Goal: Transaction & Acquisition: Purchase product/service

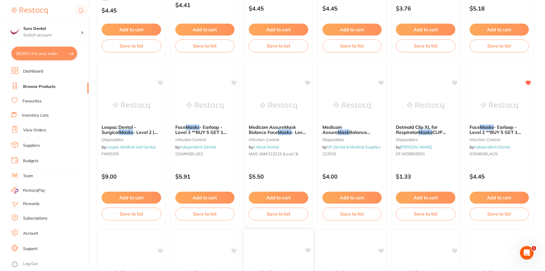
scroll to position [406, 0]
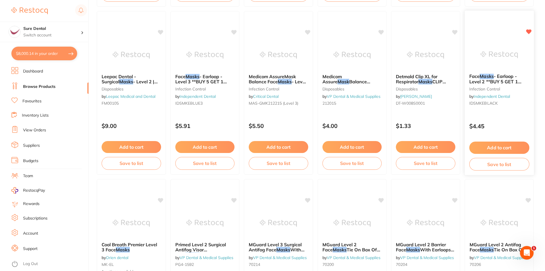
click at [510, 83] on span "- Earloop - Level 2 **BUY 5 GET 1 FREE, BUY 10 RECEIVE 3 FREE, BUY 20 GET ANOTH…" at bounding box center [496, 89] width 55 height 32
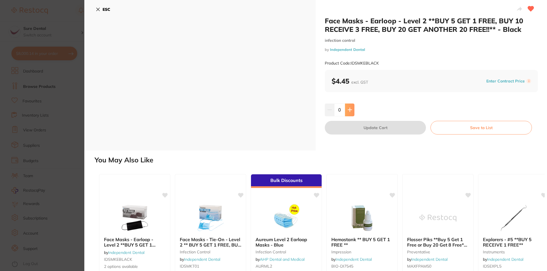
click at [347, 107] on button at bounding box center [349, 110] width 9 height 13
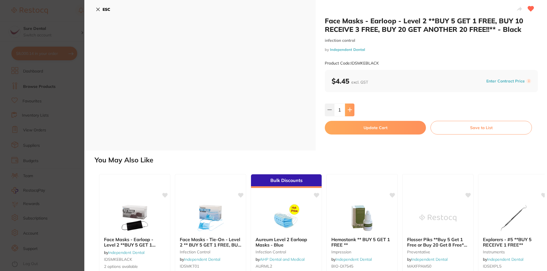
click at [347, 107] on button at bounding box center [349, 110] width 9 height 13
click at [339, 110] on input "4" at bounding box center [339, 110] width 11 height 13
click at [338, 109] on input "0" at bounding box center [339, 110] width 11 height 13
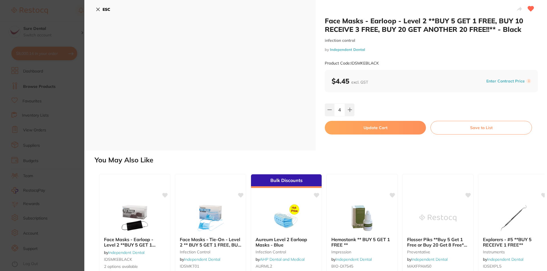
type input "40"
click at [395, 127] on button "Update Cart" at bounding box center [375, 128] width 101 height 14
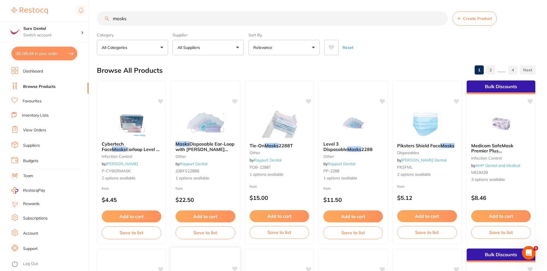
checkbox input "false"
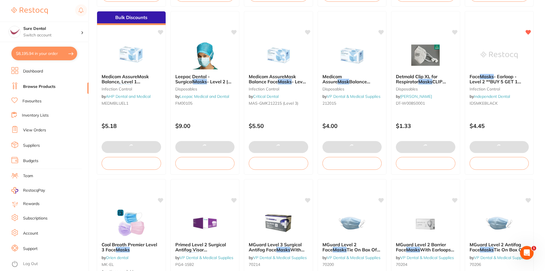
click at [42, 53] on button "$8,195.94 in your order" at bounding box center [44, 54] width 66 height 14
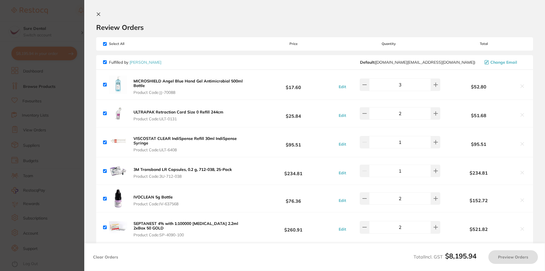
checkbox input "true"
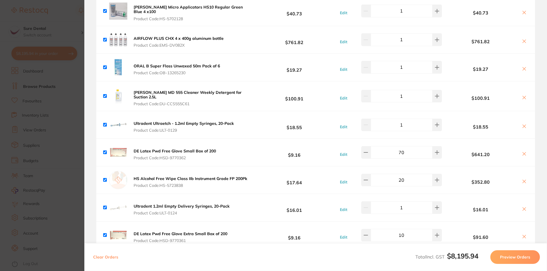
scroll to position [448, 0]
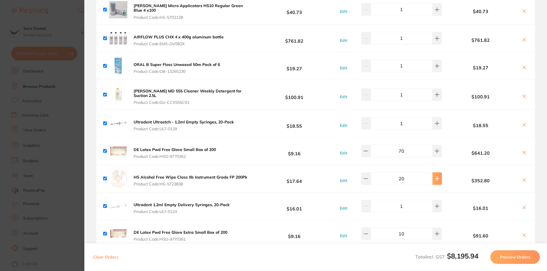
click at [434, 177] on icon at bounding box center [436, 179] width 5 height 5
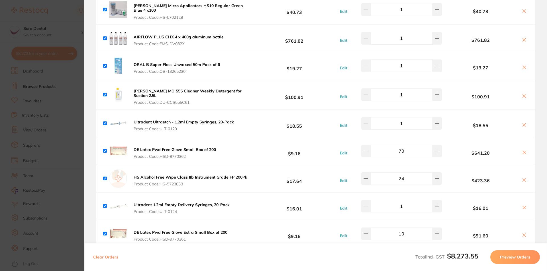
type input "25"
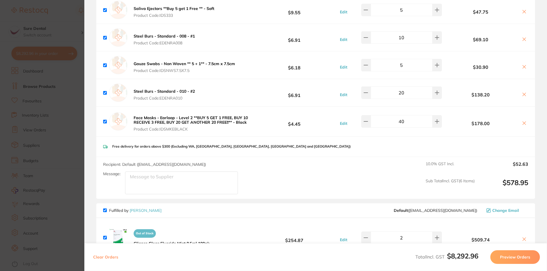
scroll to position [995, 0]
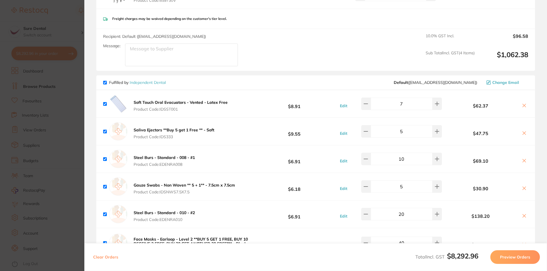
click at [74, 92] on section "Update RRP Set your pre negotiated price for this item. Item Agreed RRP (excl. …" at bounding box center [273, 135] width 547 height 271
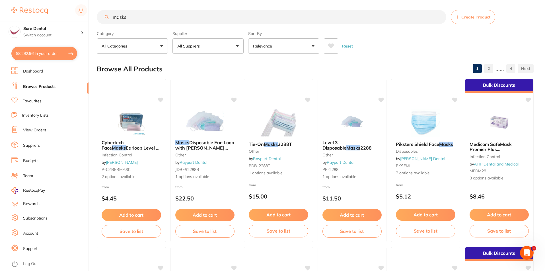
scroll to position [0, 0]
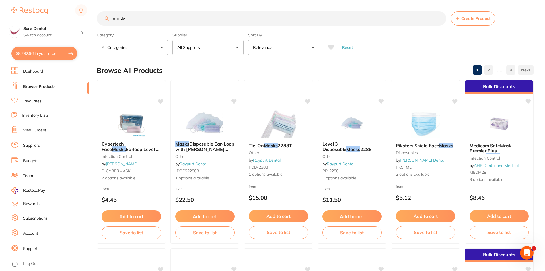
drag, startPoint x: 132, startPoint y: 21, endPoint x: 90, endPoint y: 11, distance: 43.1
click at [90, 11] on div "$8,292.96 Sure Dental Switch account Sure Dental $8,292.96 in your order Dashbo…" at bounding box center [272, 135] width 545 height 271
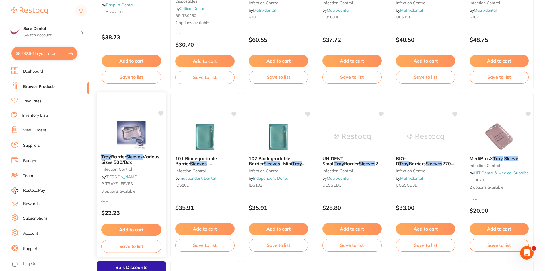
scroll to position [299, 0]
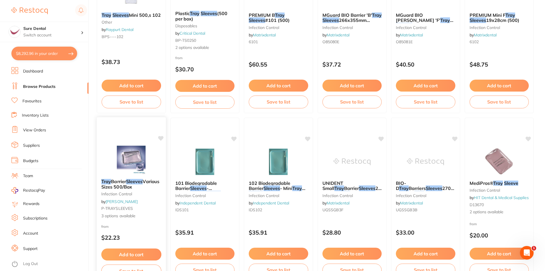
type input "tray sleeves"
click at [130, 185] on span "Various Sizes 500/Box" at bounding box center [130, 184] width 58 height 11
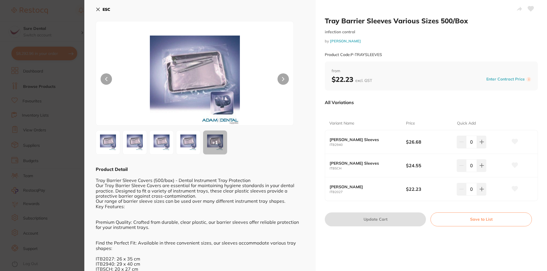
click at [515, 140] on icon at bounding box center [515, 141] width 6 height 5
click at [96, 9] on icon at bounding box center [98, 9] width 5 height 5
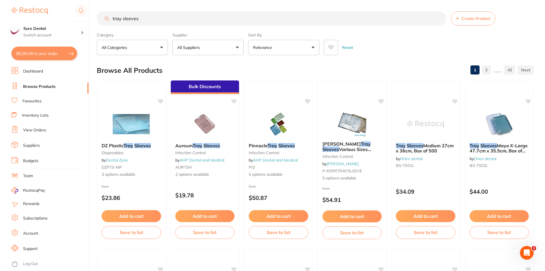
click at [48, 55] on button "$8,292.96 in your order" at bounding box center [44, 54] width 66 height 14
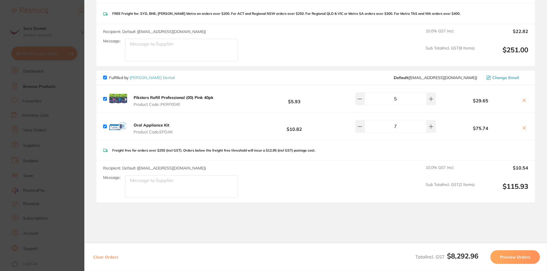
scroll to position [1842, 0]
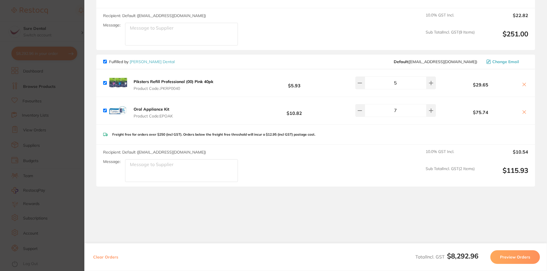
click at [513, 259] on button "Preview Orders" at bounding box center [515, 258] width 50 height 14
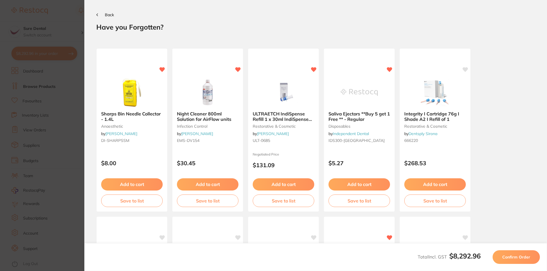
scroll to position [0, 0]
click at [98, 14] on button "Back" at bounding box center [105, 15] width 18 height 5
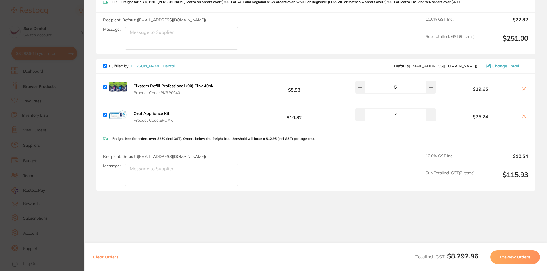
scroll to position [1842, 0]
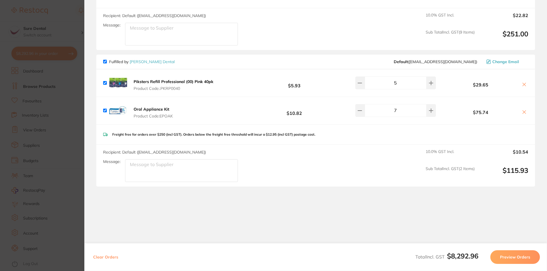
click at [521, 255] on button "Preview Orders" at bounding box center [515, 258] width 50 height 14
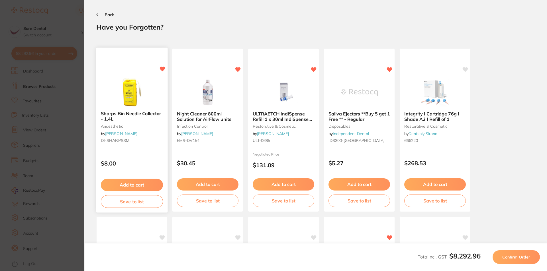
scroll to position [0, 0]
click at [145, 185] on button "Add to cart" at bounding box center [132, 185] width 62 height 12
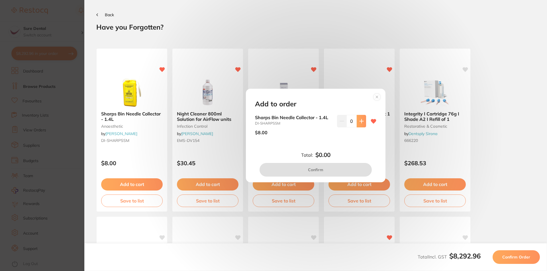
click at [362, 124] on button at bounding box center [360, 121] width 9 height 13
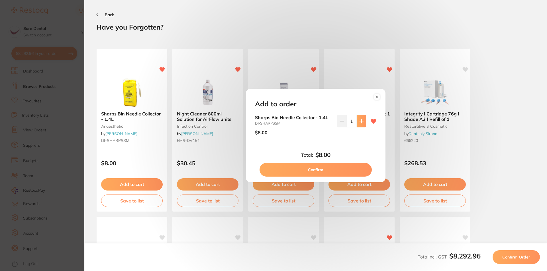
click at [362, 124] on button at bounding box center [360, 121] width 9 height 13
click at [360, 123] on icon at bounding box center [361, 121] width 5 height 5
type input "5"
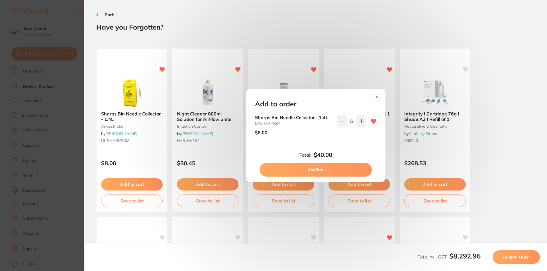
click at [324, 172] on button "Confirm" at bounding box center [315, 170] width 112 height 14
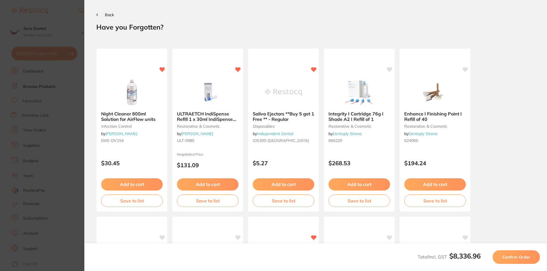
click at [106, 15] on span "Back" at bounding box center [109, 14] width 9 height 5
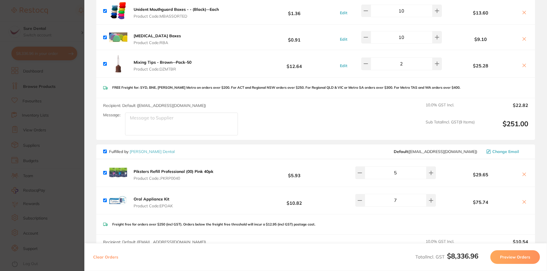
scroll to position [1869, 0]
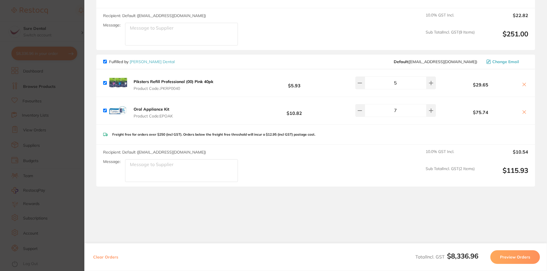
click at [511, 259] on button "Preview Orders" at bounding box center [515, 258] width 50 height 14
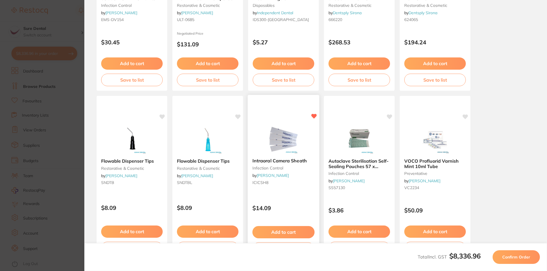
scroll to position [149, 0]
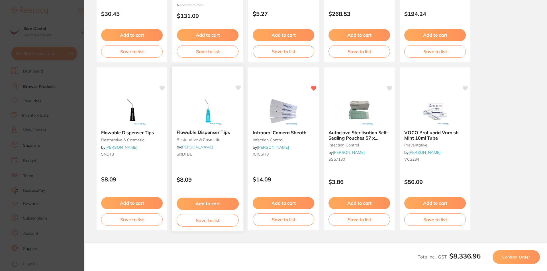
click at [196, 205] on button "Add to cart" at bounding box center [208, 204] width 62 height 12
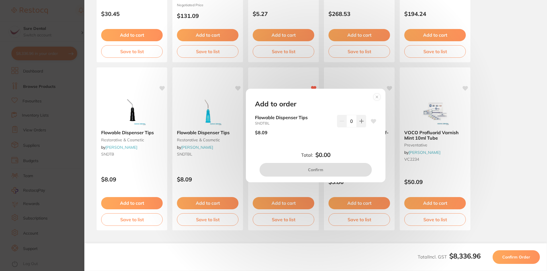
scroll to position [0, 0]
click at [360, 120] on icon at bounding box center [361, 121] width 5 height 5
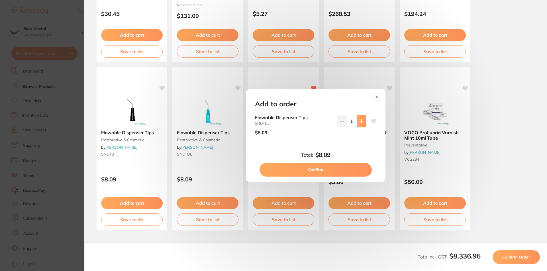
click at [360, 121] on icon at bounding box center [361, 121] width 4 height 4
type input "2"
click at [316, 169] on button "Confirm" at bounding box center [315, 170] width 112 height 14
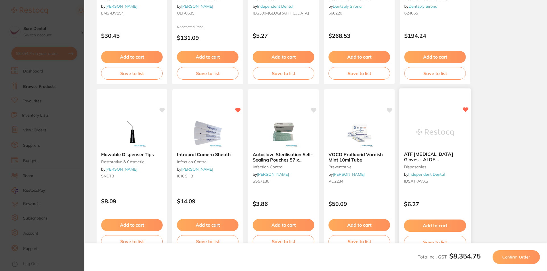
scroll to position [149, 0]
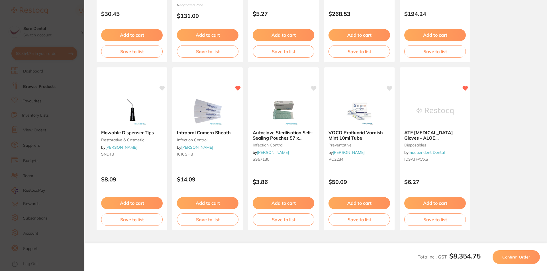
click at [509, 259] on span "Confirm Order" at bounding box center [516, 257] width 28 height 5
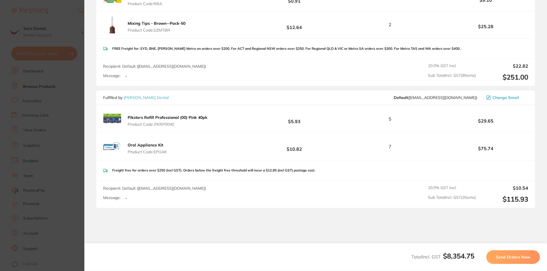
scroll to position [1829, 0]
click at [507, 259] on span "Send Orders Now" at bounding box center [513, 257] width 34 height 5
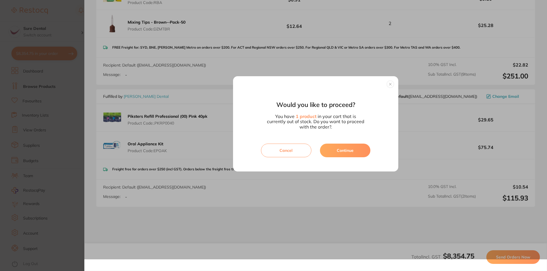
click at [347, 152] on button "Continue" at bounding box center [345, 151] width 50 height 14
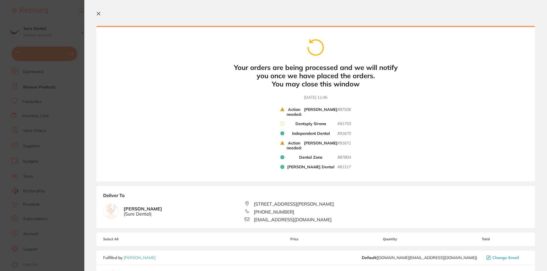
scroll to position [0, 0]
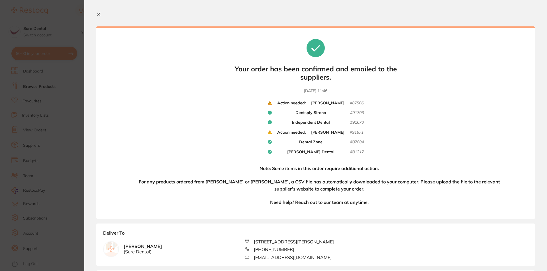
click at [268, 133] on icon at bounding box center [270, 132] width 4 height 3
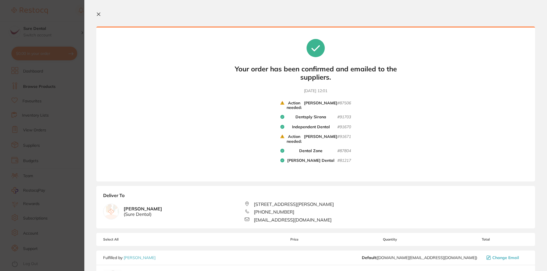
click at [100, 14] on icon at bounding box center [98, 14] width 5 height 5
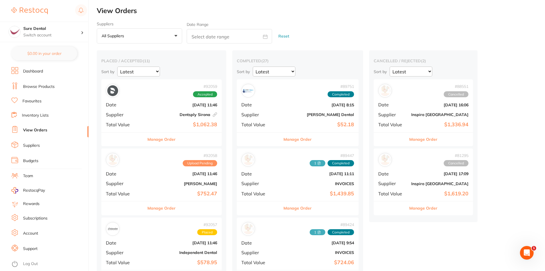
click at [28, 129] on link "View Orders" at bounding box center [35, 131] width 24 height 6
click at [39, 115] on link "Inventory Lists" at bounding box center [35, 116] width 27 height 6
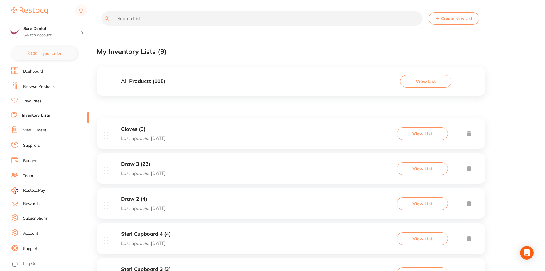
click at [32, 128] on link "View Orders" at bounding box center [34, 131] width 23 height 6
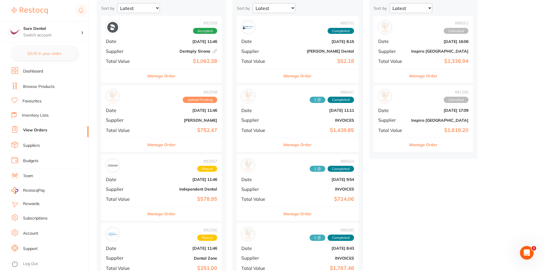
scroll to position [78, 0]
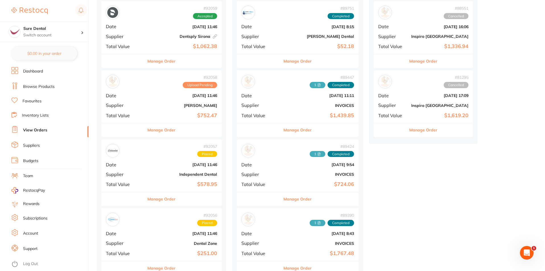
click at [200, 85] on span "Upload Pending" at bounding box center [200, 85] width 34 height 6
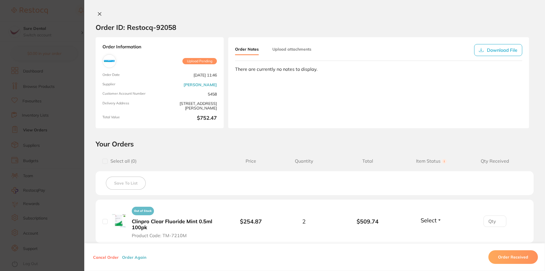
click at [98, 15] on icon at bounding box center [99, 14] width 5 height 5
